Goal: Check status: Check status

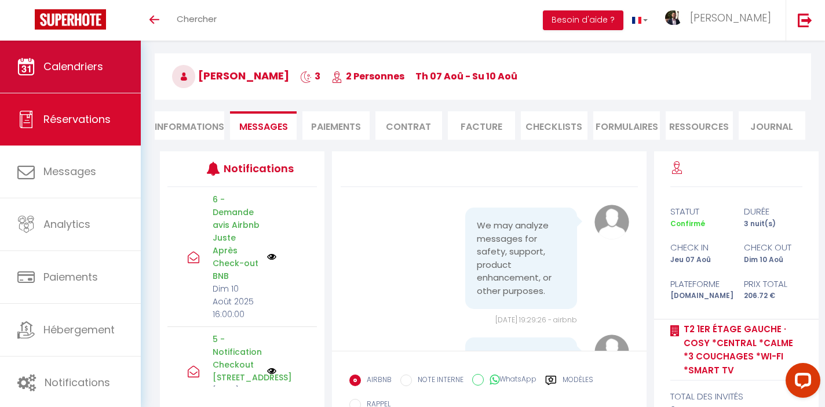
scroll to position [2862, 0]
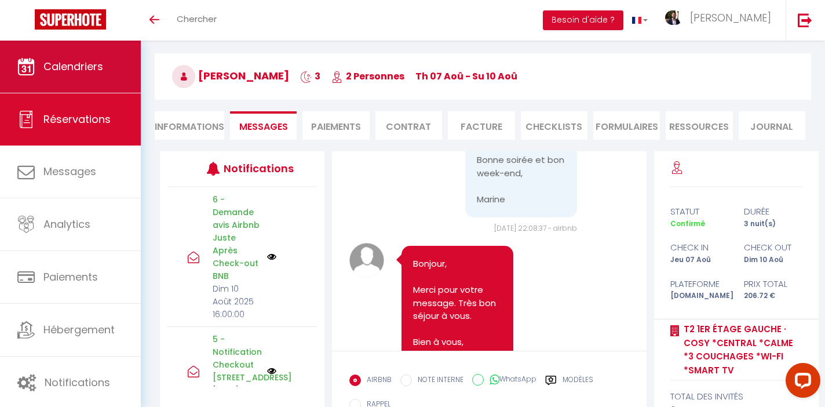
click at [49, 76] on link "Calendriers" at bounding box center [70, 67] width 141 height 52
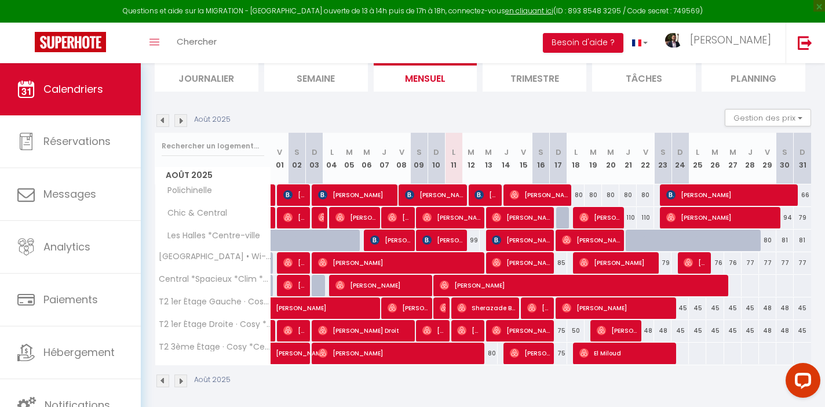
scroll to position [134, 0]
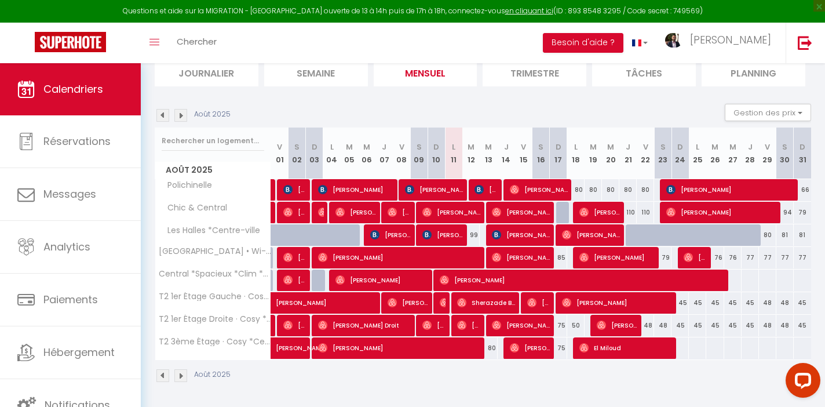
click at [480, 327] on div at bounding box center [475, 326] width 17 height 22
click at [476, 323] on span "[PERSON_NAME]" at bounding box center [468, 325] width 23 height 22
select select "OK"
select select "1"
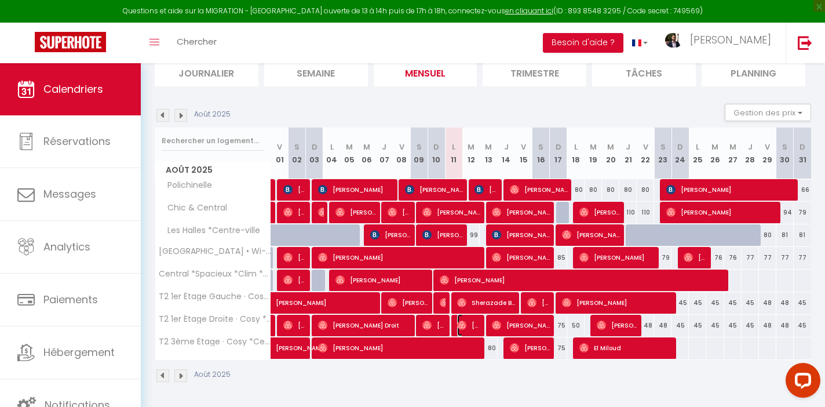
select select "0"
select select "1"
select select
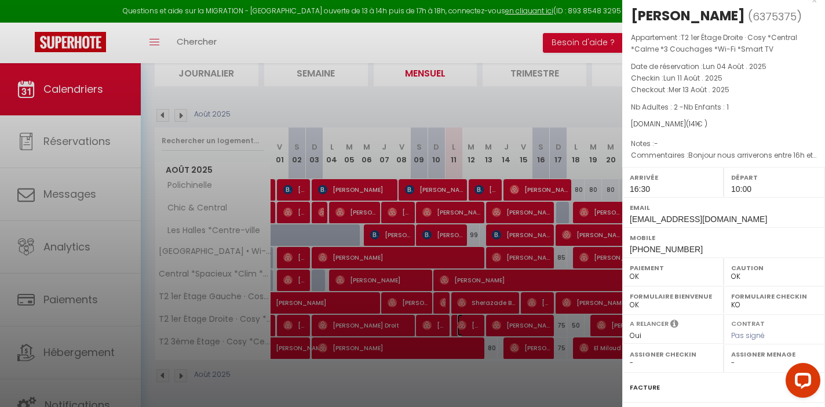
scroll to position [32, 0]
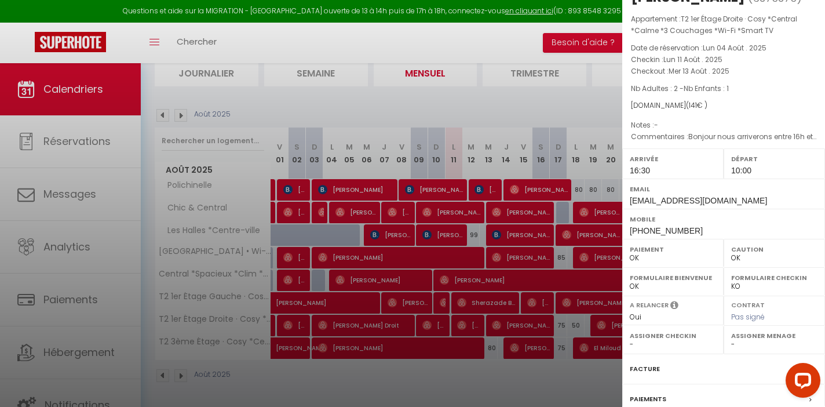
click at [470, 96] on div at bounding box center [412, 203] width 825 height 407
